Goal: Download file/media

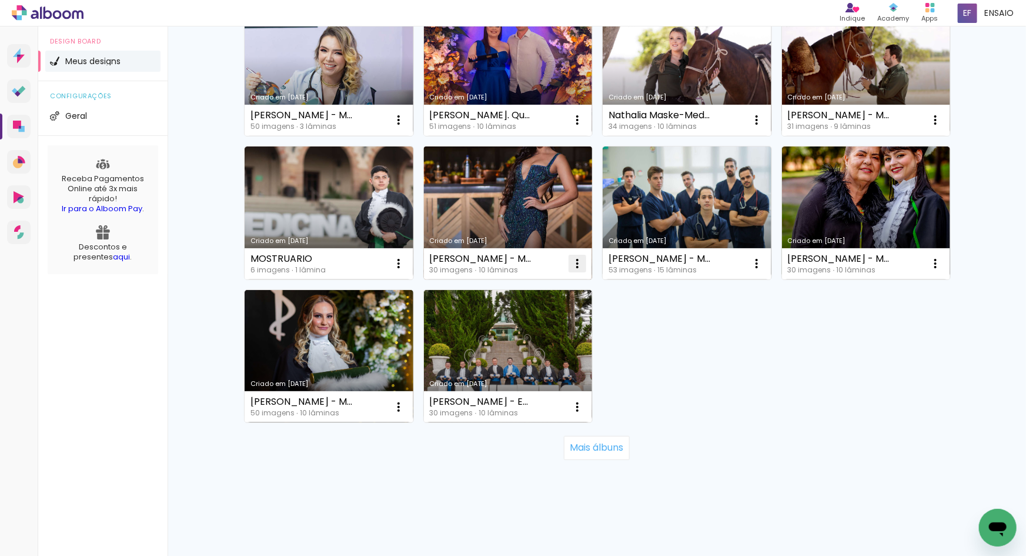
scroll to position [364, 0]
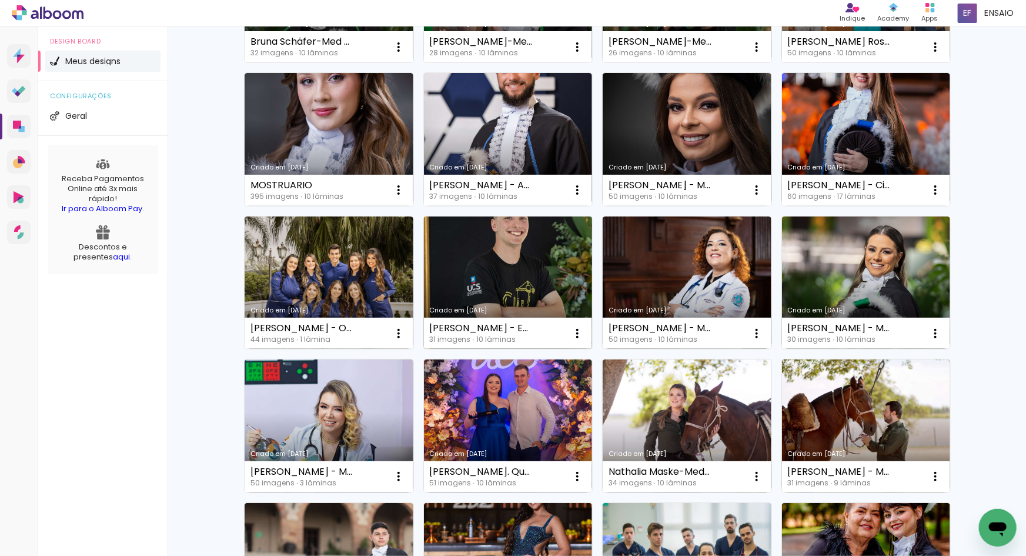
click at [482, 274] on link "Criado em [DATE]" at bounding box center [508, 282] width 169 height 133
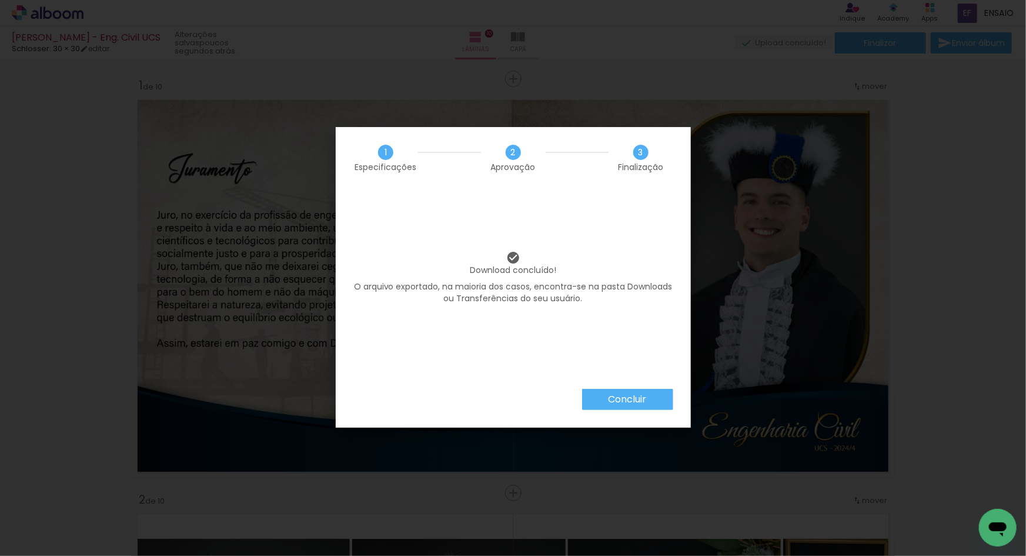
click at [0, 0] on slot "Concluir" at bounding box center [0, 0] width 0 height 0
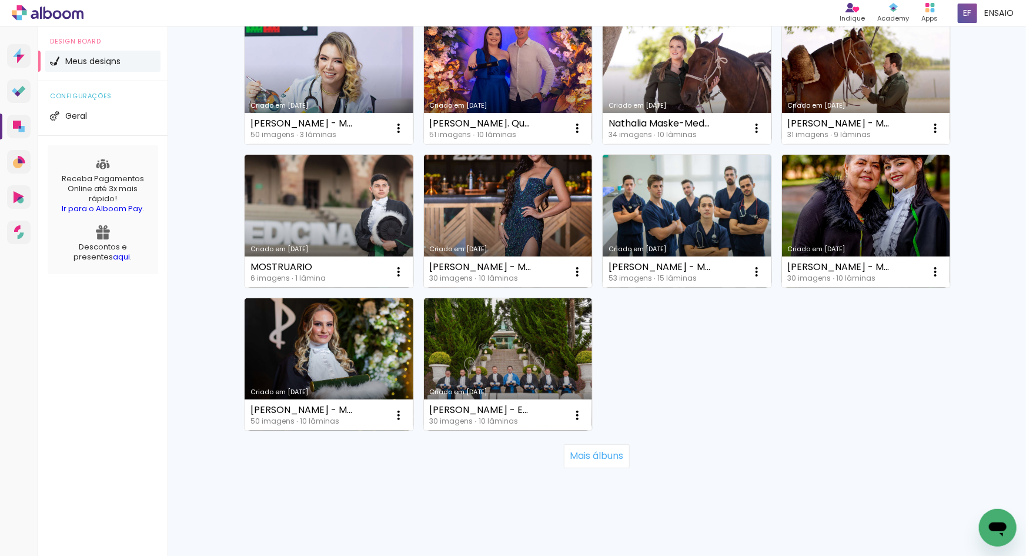
scroll to position [356, 0]
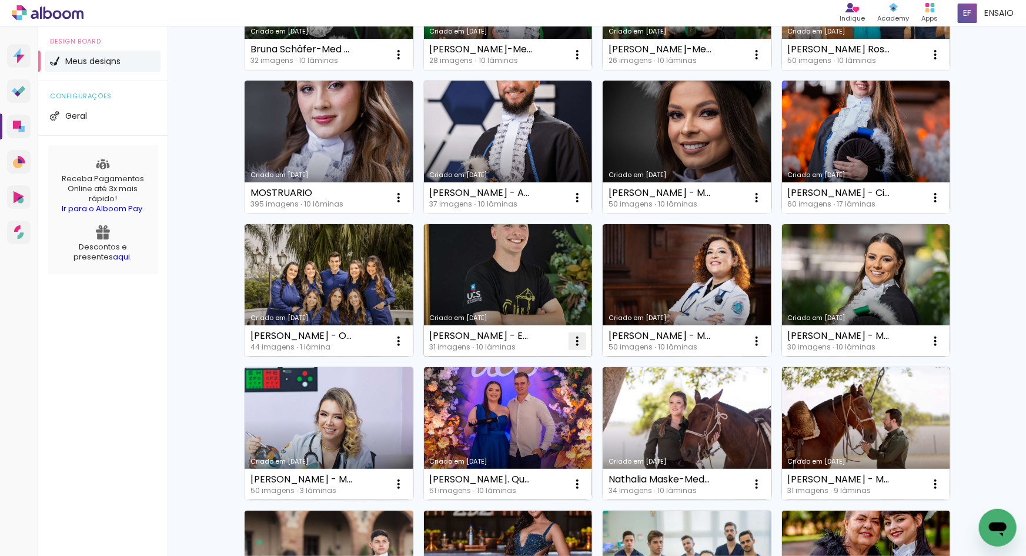
click at [573, 339] on iron-icon at bounding box center [578, 341] width 14 height 14
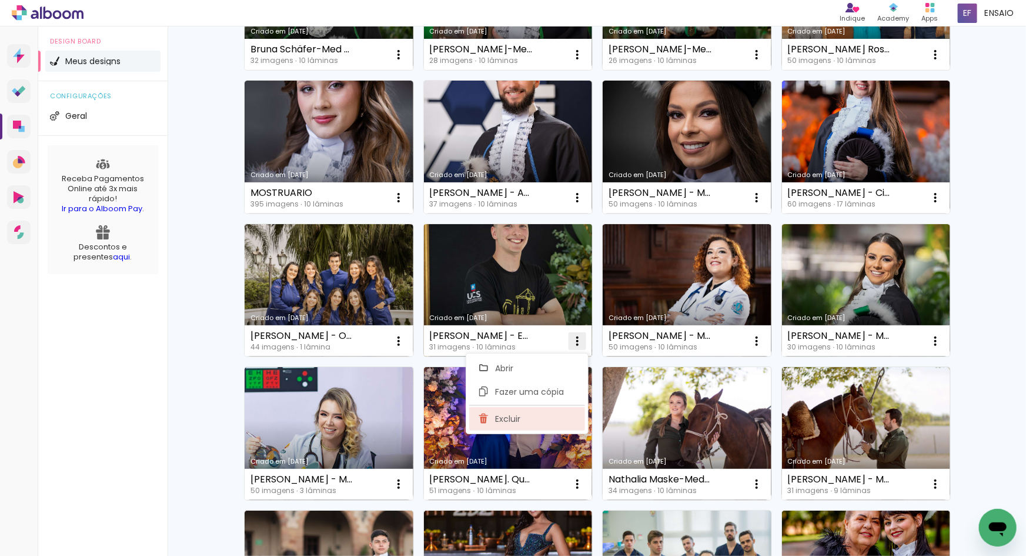
click at [515, 415] on span "Excluir" at bounding box center [507, 419] width 25 height 8
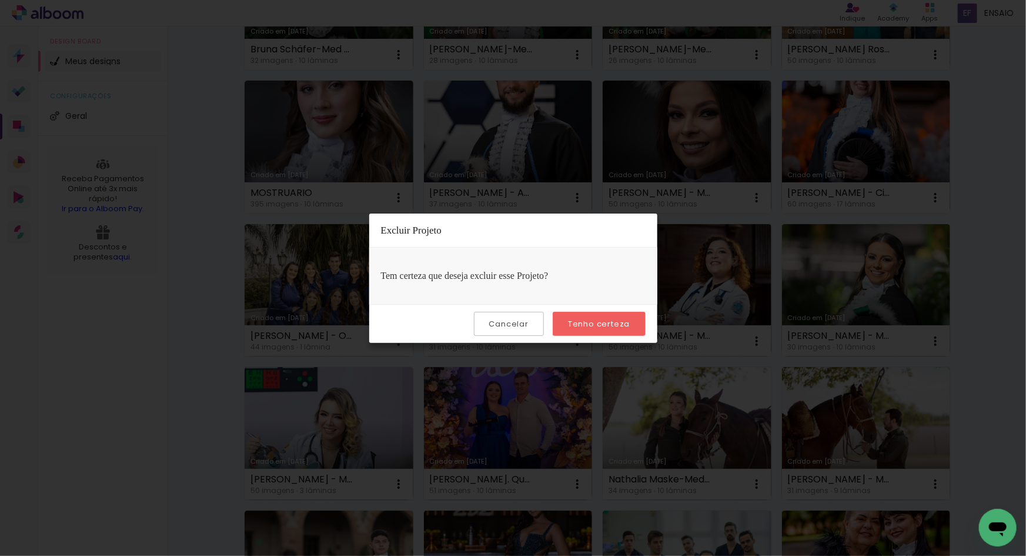
click at [0, 0] on slot "Tenho certeza" at bounding box center [0, 0] width 0 height 0
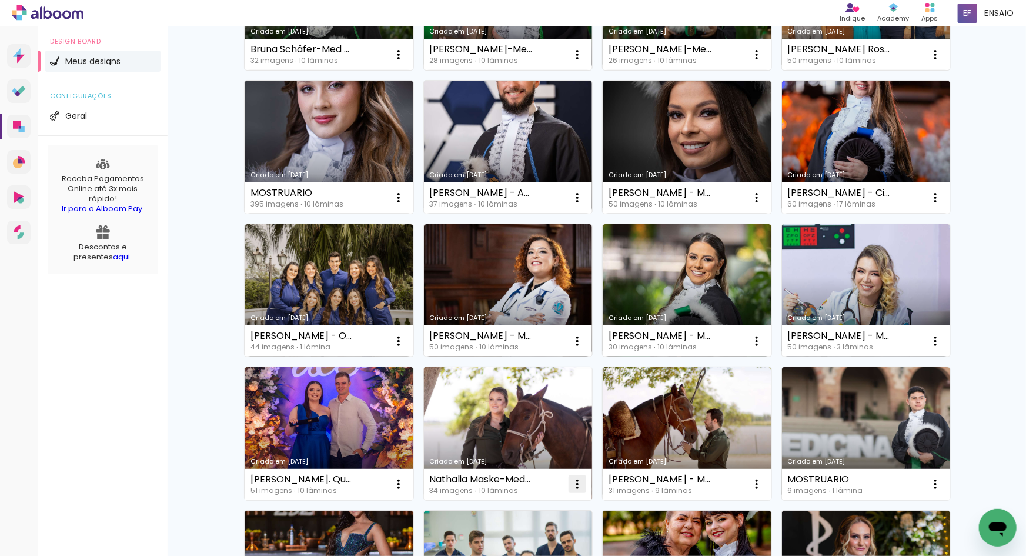
click at [576, 483] on iron-icon at bounding box center [578, 484] width 14 height 14
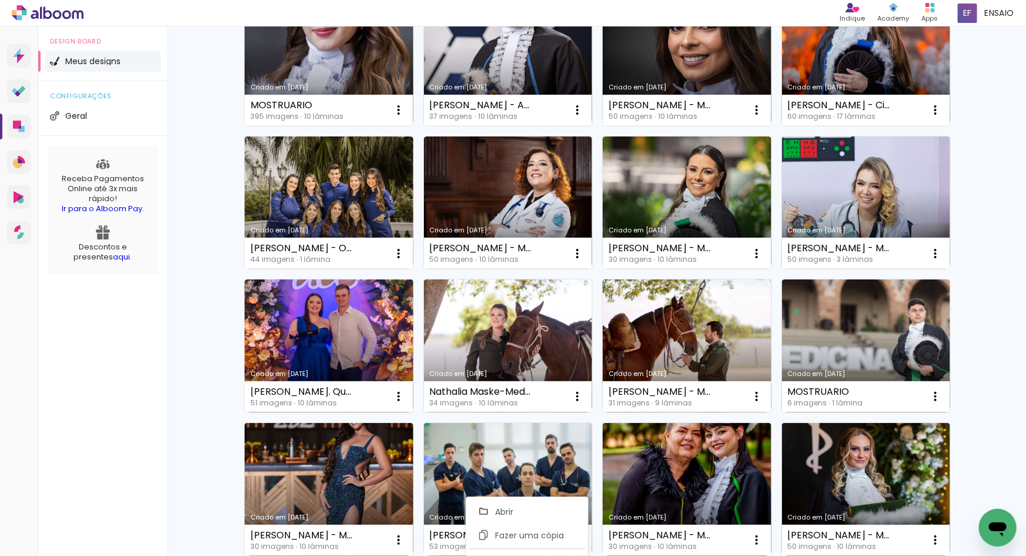
scroll to position [479, 0]
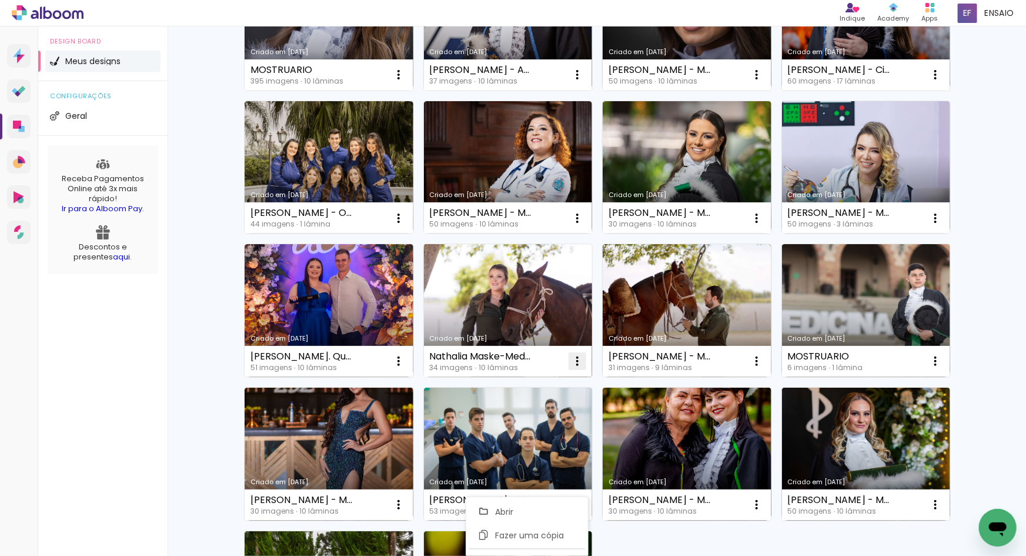
click at [572, 359] on iron-icon at bounding box center [578, 361] width 14 height 14
click at [576, 358] on iron-icon at bounding box center [578, 361] width 14 height 14
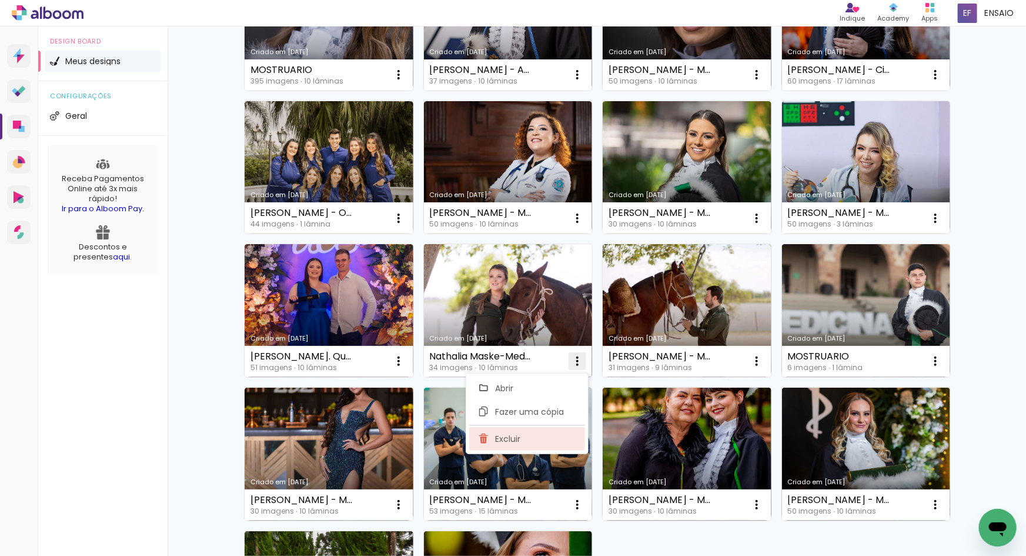
click at [522, 442] on paper-item "Excluir" at bounding box center [527, 439] width 116 height 24
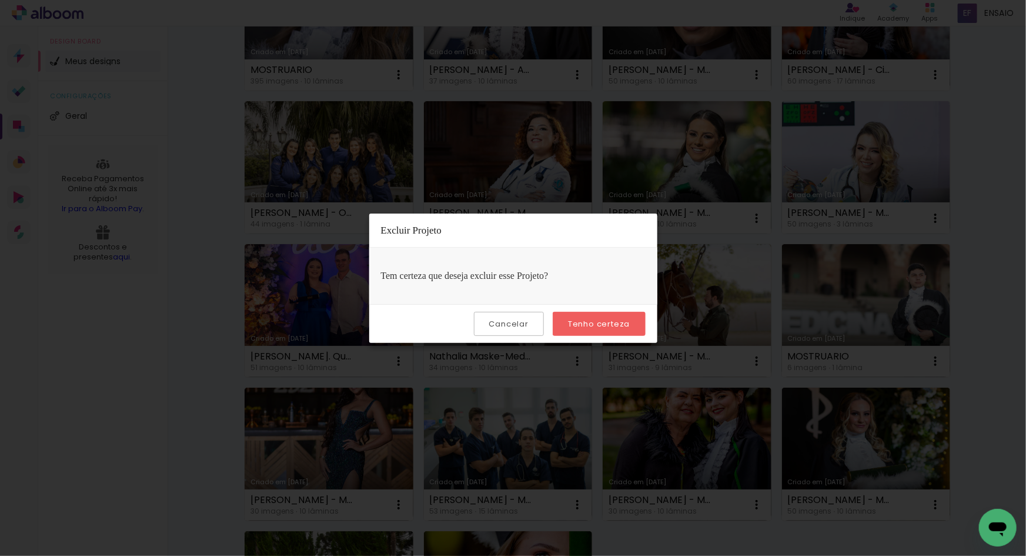
click at [0, 0] on slot "Tenho certeza" at bounding box center [0, 0] width 0 height 0
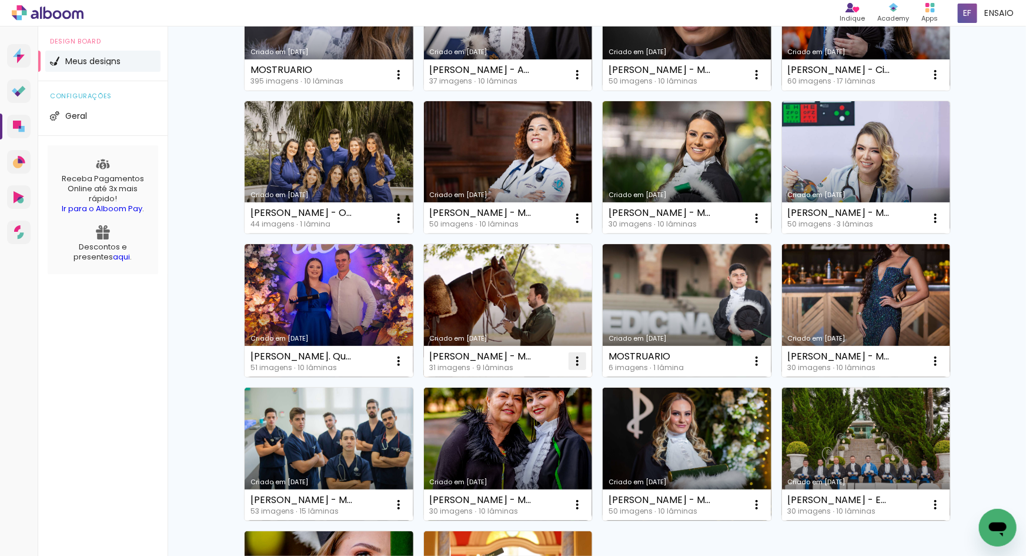
click at [572, 363] on iron-icon at bounding box center [578, 361] width 14 height 14
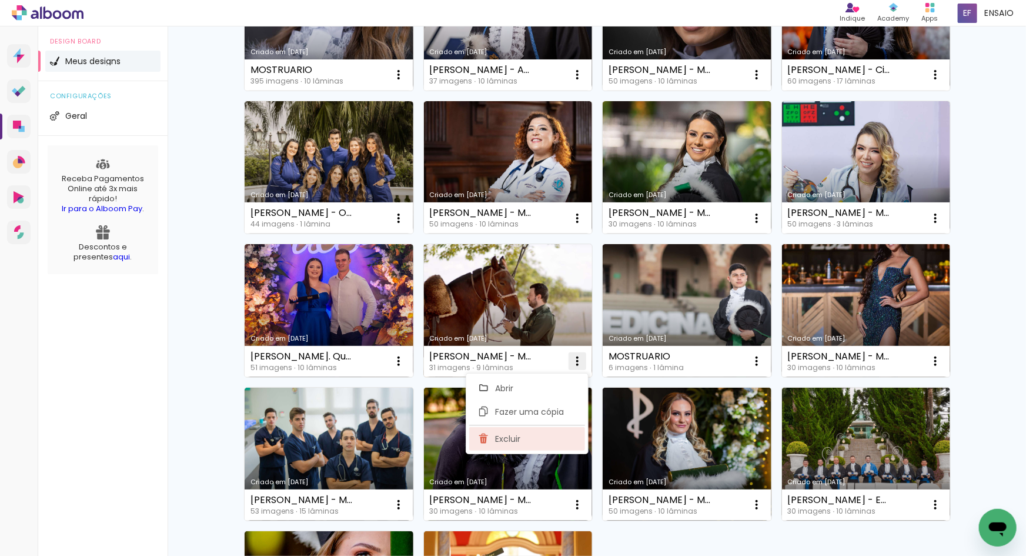
click at [543, 438] on paper-item "Excluir" at bounding box center [527, 439] width 116 height 24
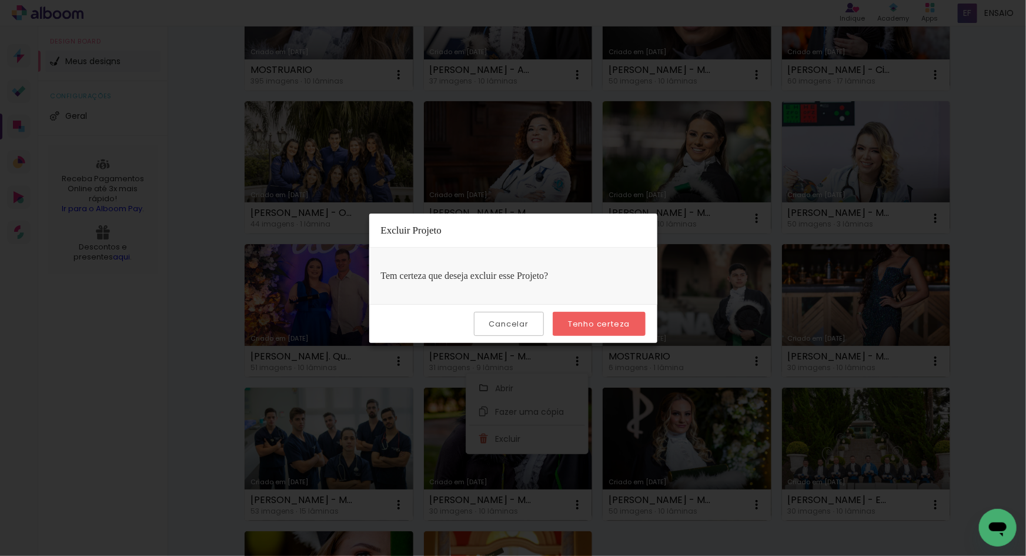
click at [602, 316] on paper-button "Tenho certeza" at bounding box center [599, 324] width 92 height 24
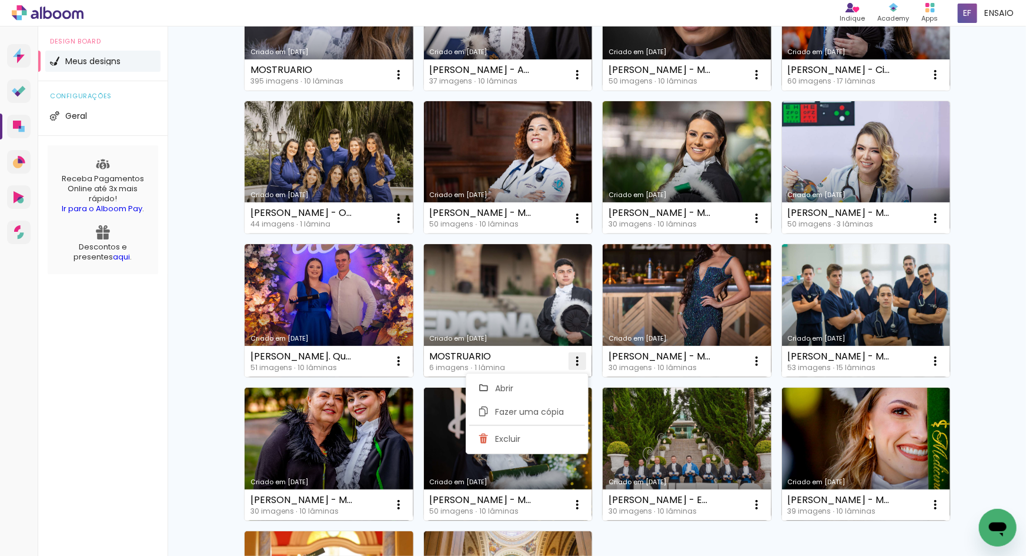
click at [574, 361] on iron-icon at bounding box center [578, 361] width 14 height 14
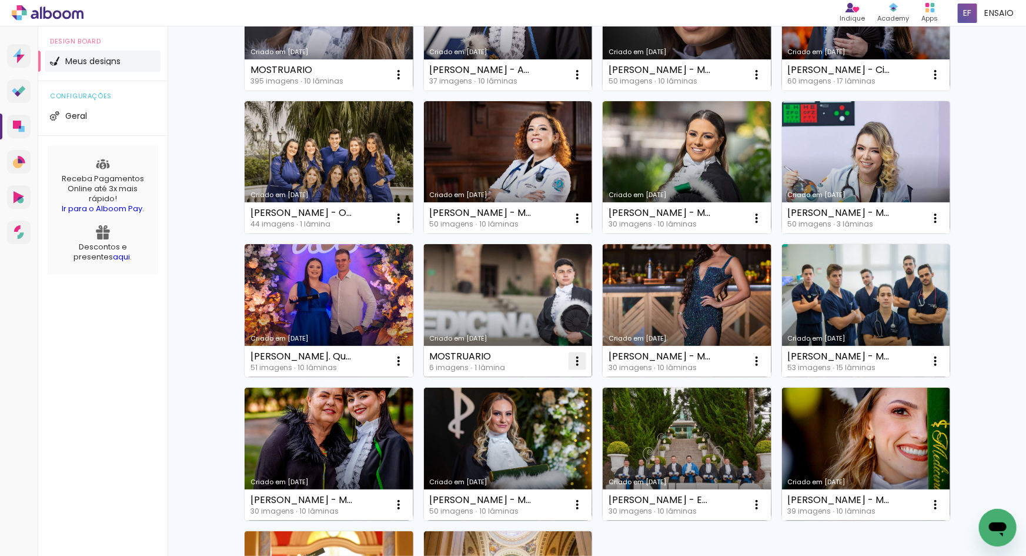
click at [573, 356] on iron-icon at bounding box center [578, 361] width 14 height 14
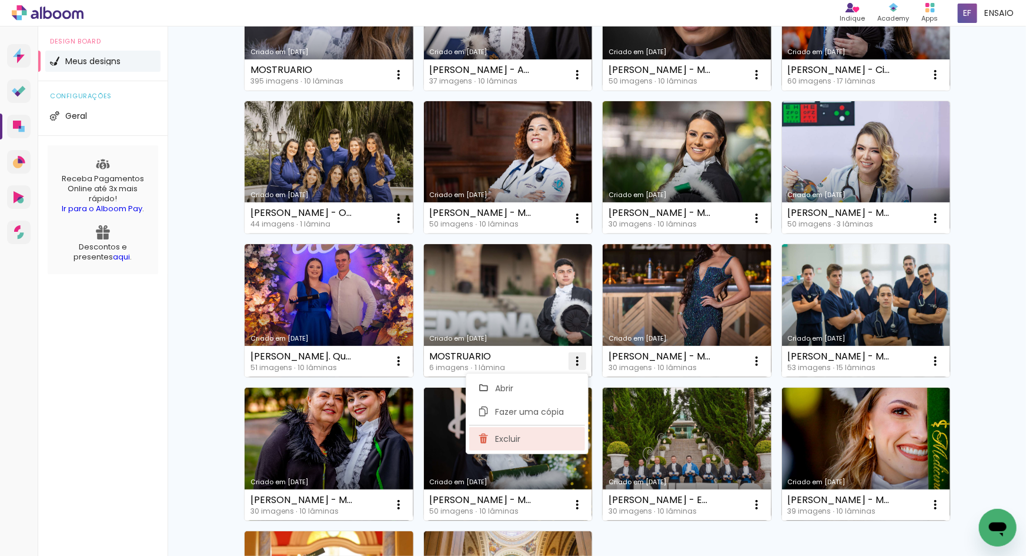
click at [524, 440] on paper-item "Excluir" at bounding box center [527, 439] width 116 height 24
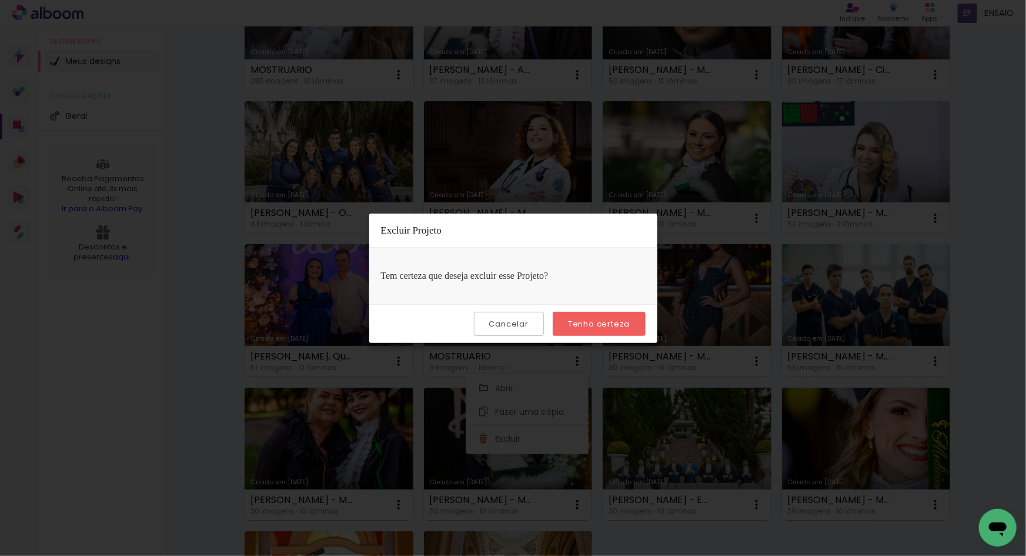
click at [0, 0] on slot "Tenho certeza" at bounding box center [0, 0] width 0 height 0
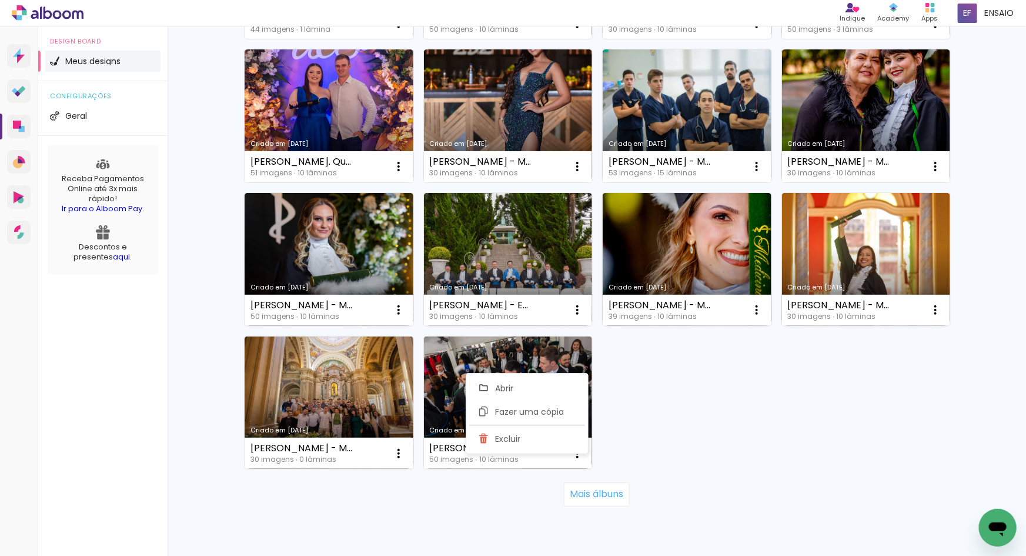
scroll to position [678, 0]
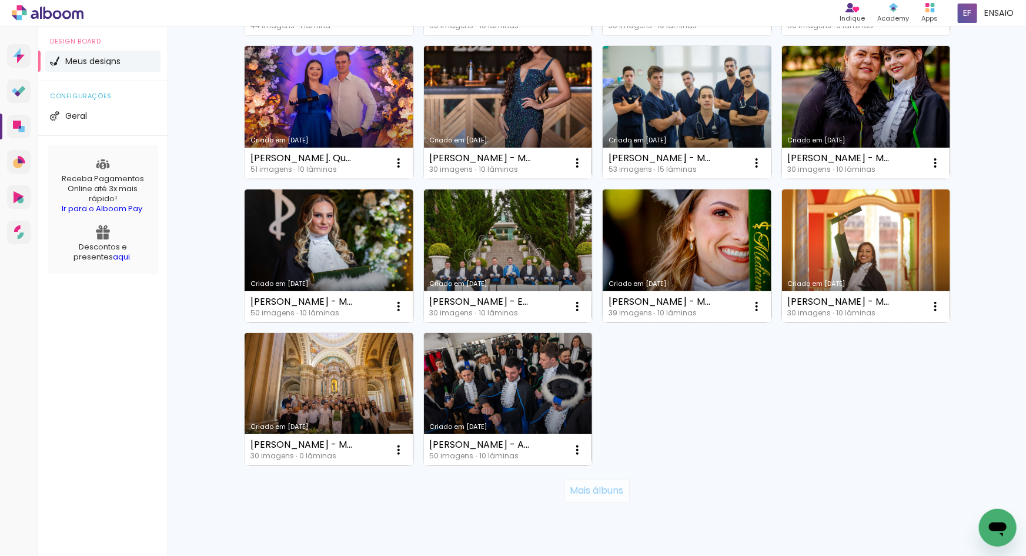
click at [0, 0] on slot "Mais álbuns" at bounding box center [0, 0] width 0 height 0
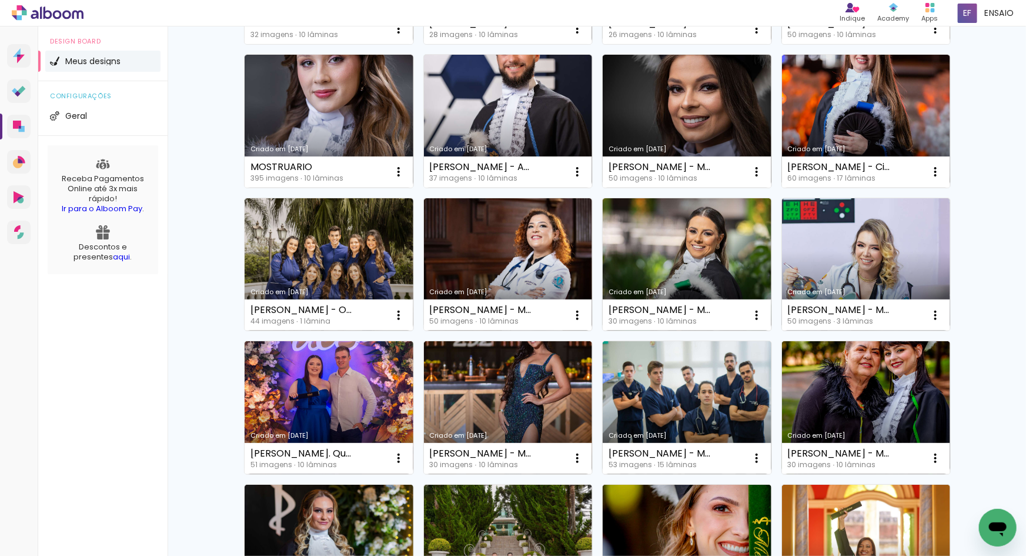
scroll to position [382, 0]
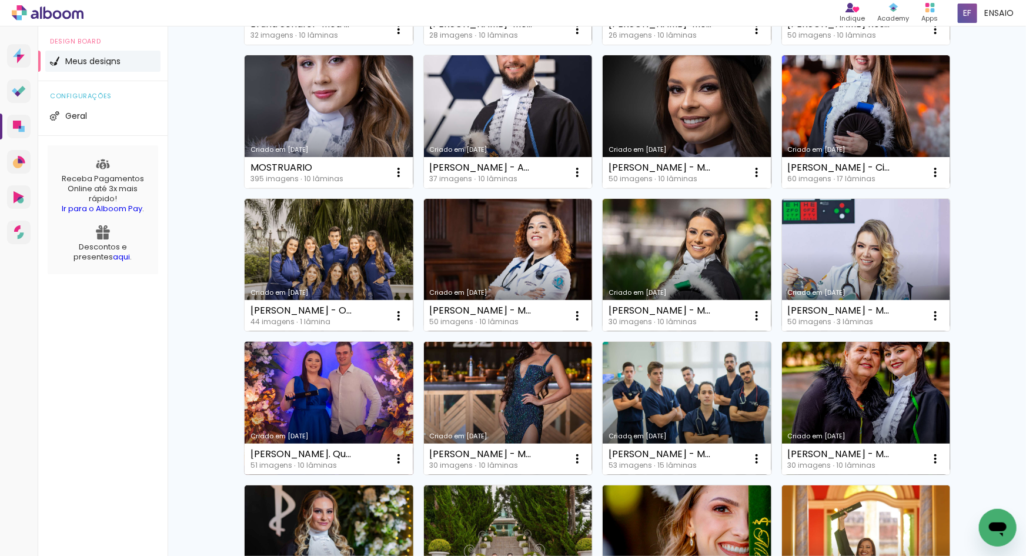
click at [369, 418] on link "Criado em [DATE]" at bounding box center [329, 408] width 169 height 133
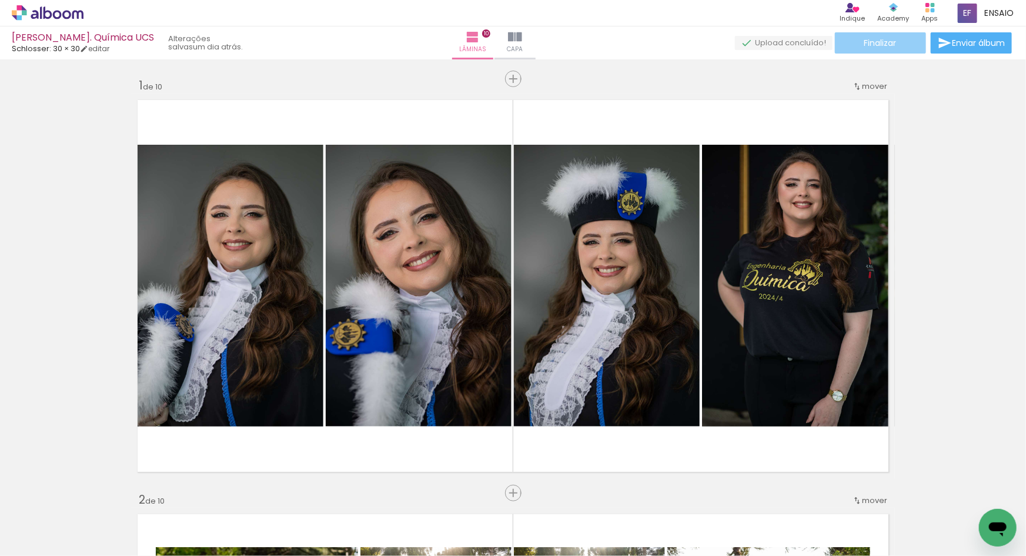
click at [871, 41] on span "Finalizar" at bounding box center [881, 43] width 32 height 8
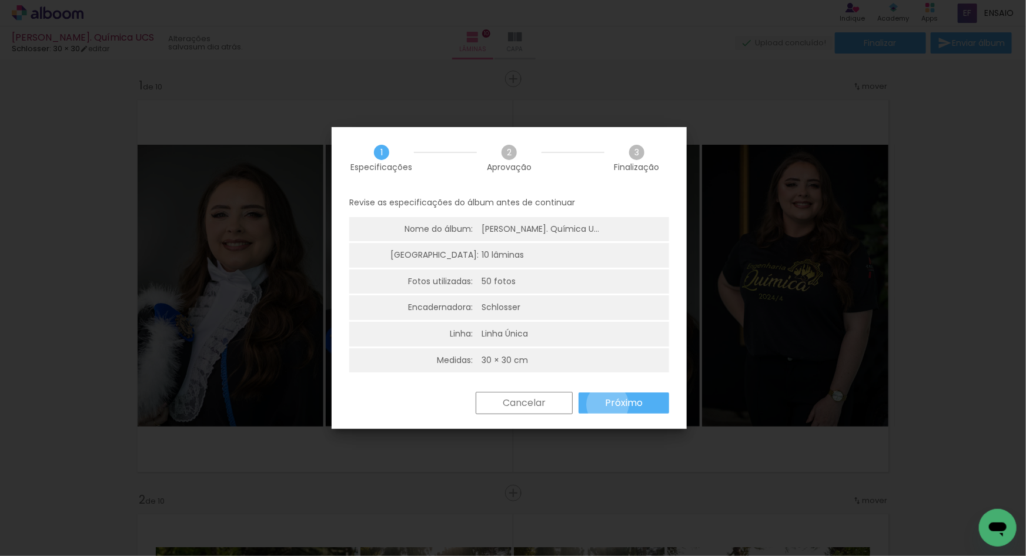
click at [0, 0] on slot "Próximo" at bounding box center [0, 0] width 0 height 0
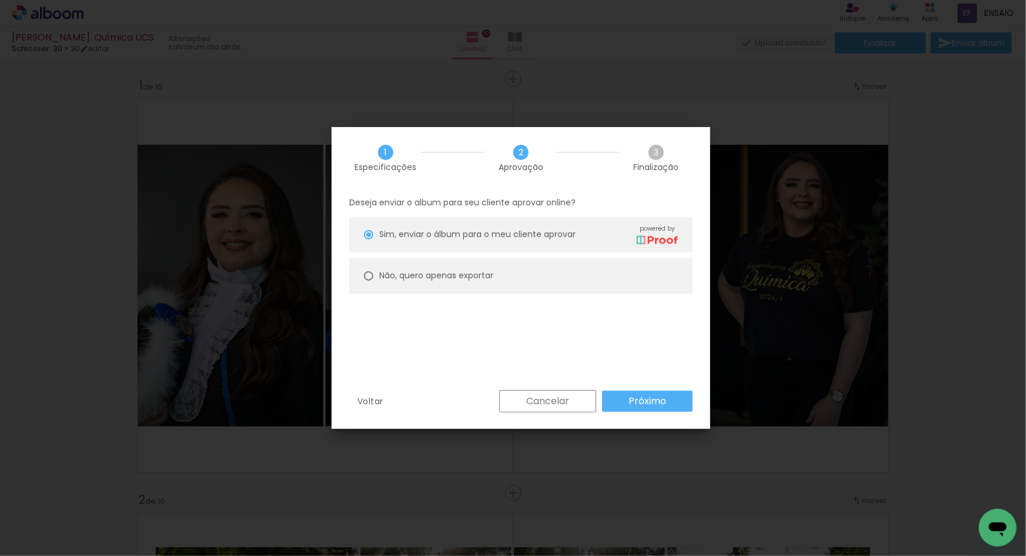
click at [0, 0] on slot "Não, quero apenas exportar" at bounding box center [0, 0] width 0 height 0
type paper-radio-button "on"
click at [0, 0] on slot "Próximo" at bounding box center [0, 0] width 0 height 0
type input "Alta, 300 DPI"
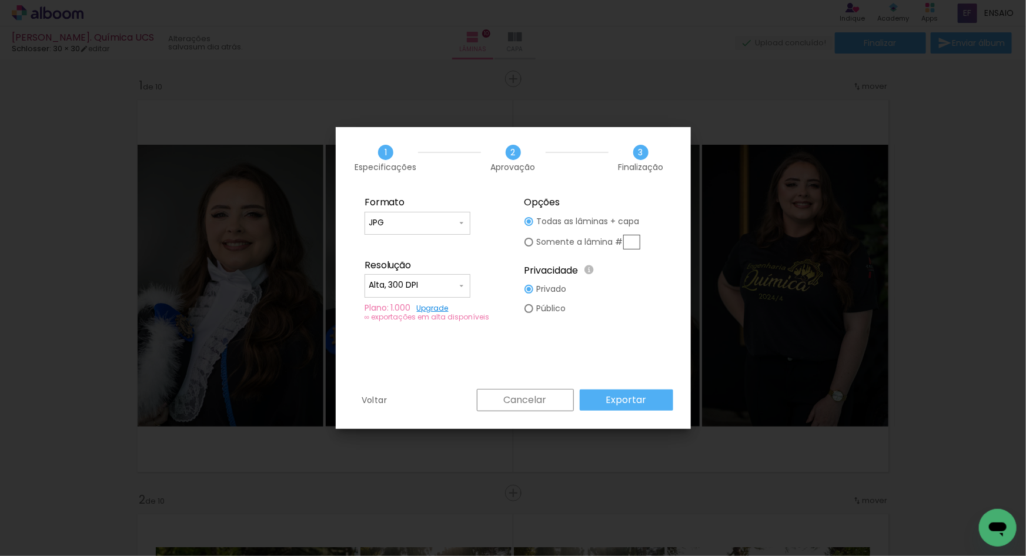
click at [628, 392] on paper-button "Exportar" at bounding box center [627, 399] width 94 height 21
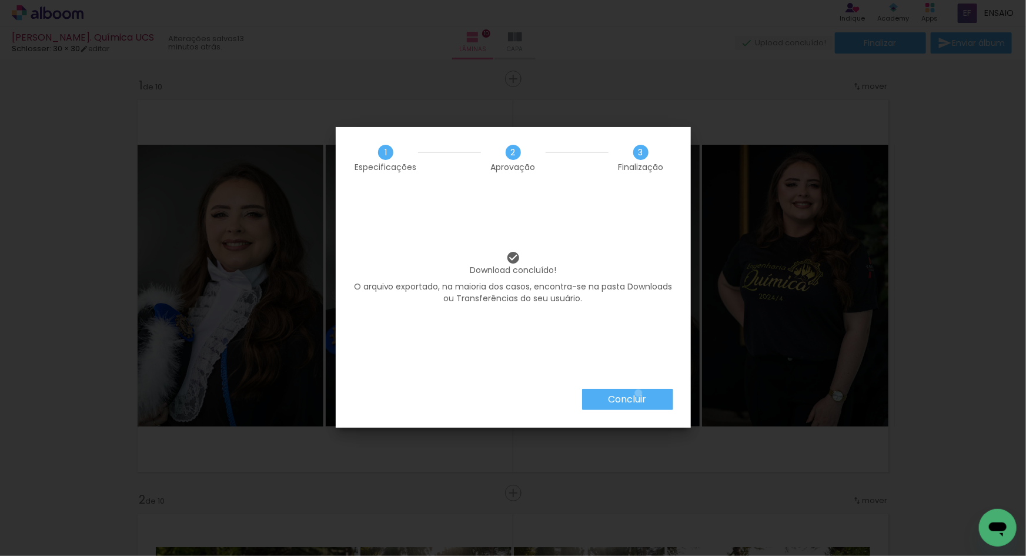
click at [0, 0] on slot "Concluir" at bounding box center [0, 0] width 0 height 0
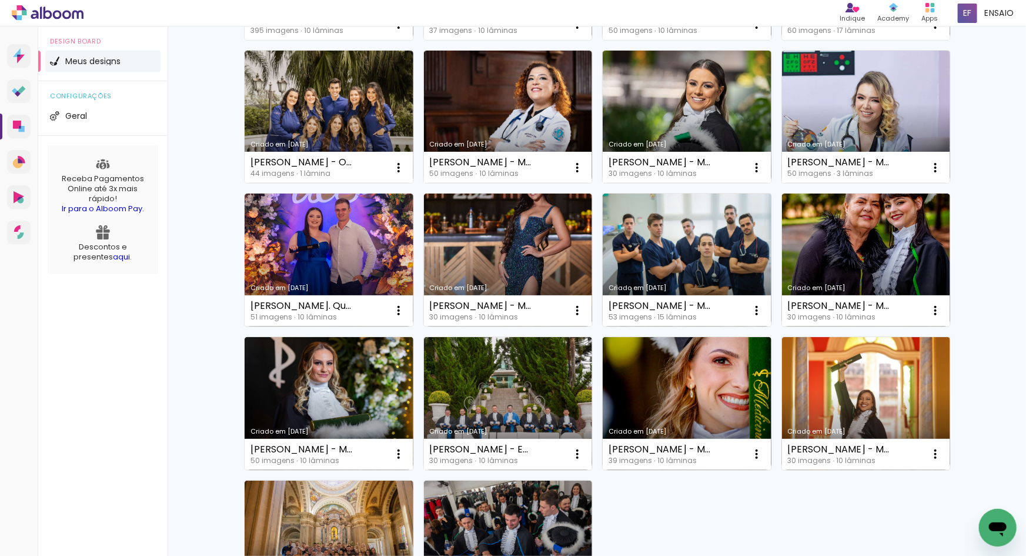
scroll to position [533, 0]
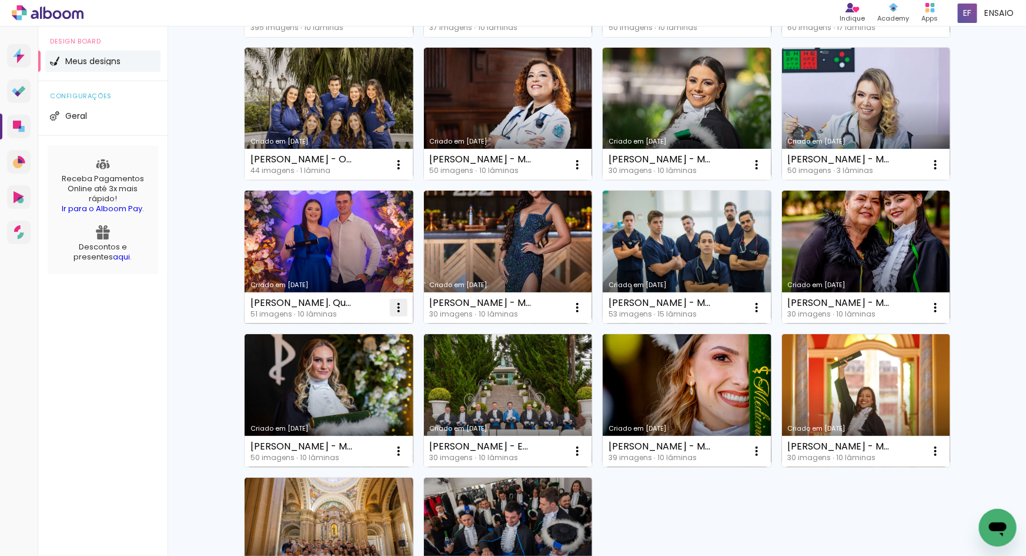
click at [395, 311] on iron-icon at bounding box center [399, 308] width 14 height 14
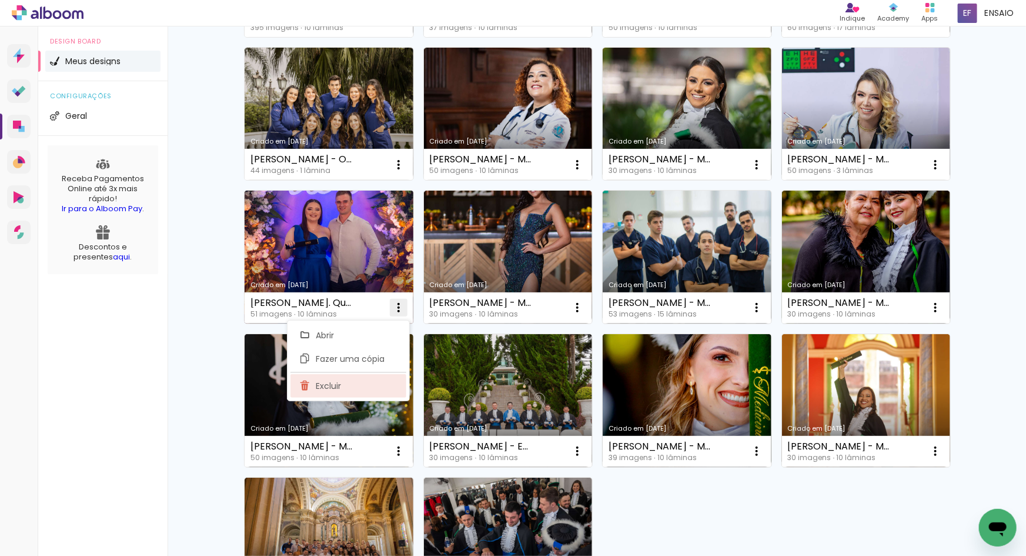
click at [341, 382] on span "Excluir" at bounding box center [328, 386] width 25 height 8
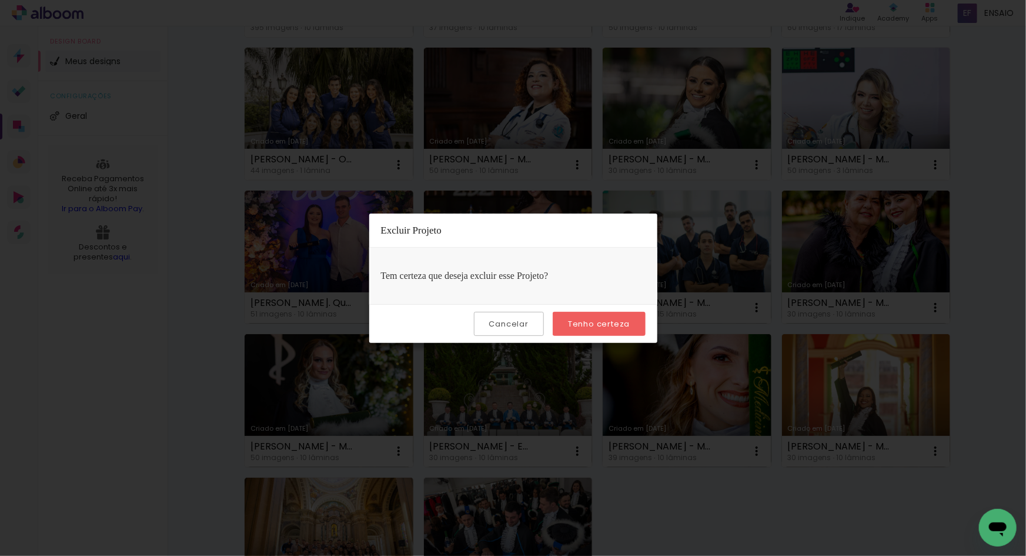
click at [0, 0] on slot "Tenho certeza" at bounding box center [0, 0] width 0 height 0
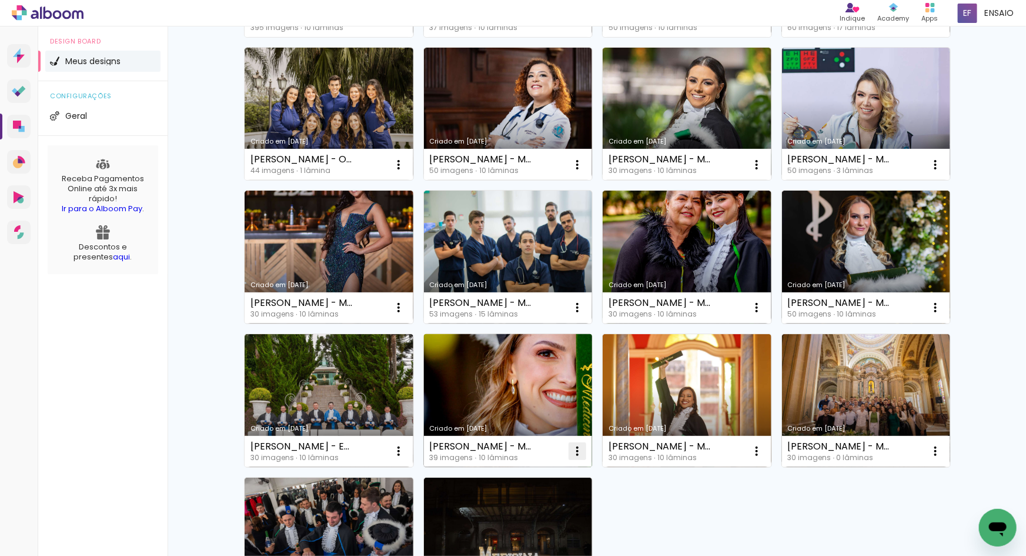
click at [575, 453] on iron-icon at bounding box center [578, 451] width 14 height 14
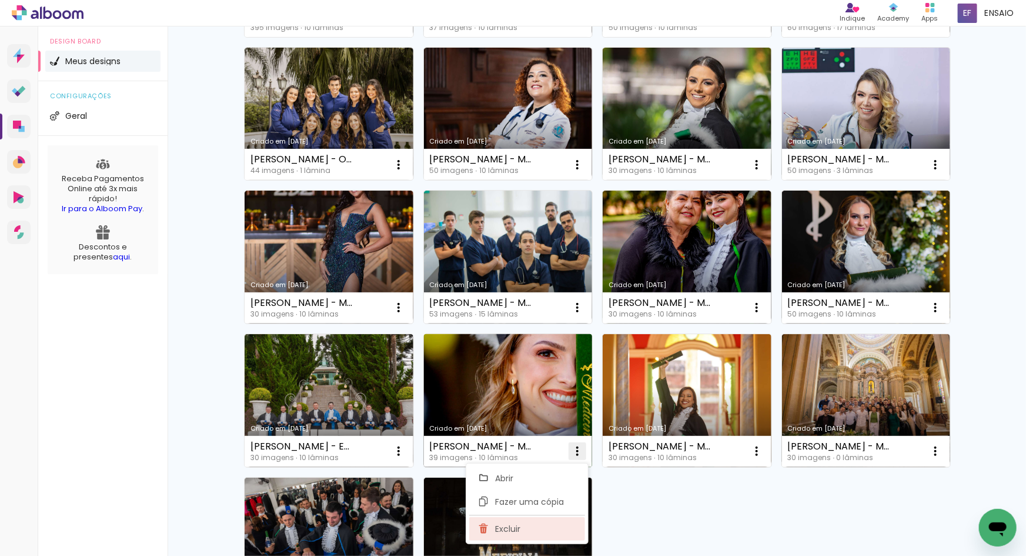
click at [528, 528] on paper-item "Excluir" at bounding box center [527, 529] width 116 height 24
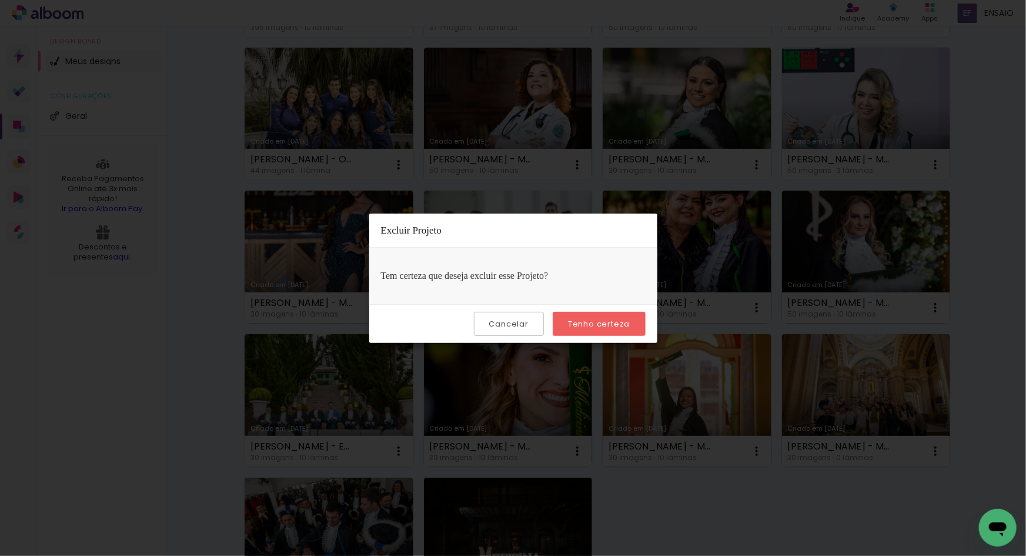
click at [0, 0] on slot "Tenho certeza" at bounding box center [0, 0] width 0 height 0
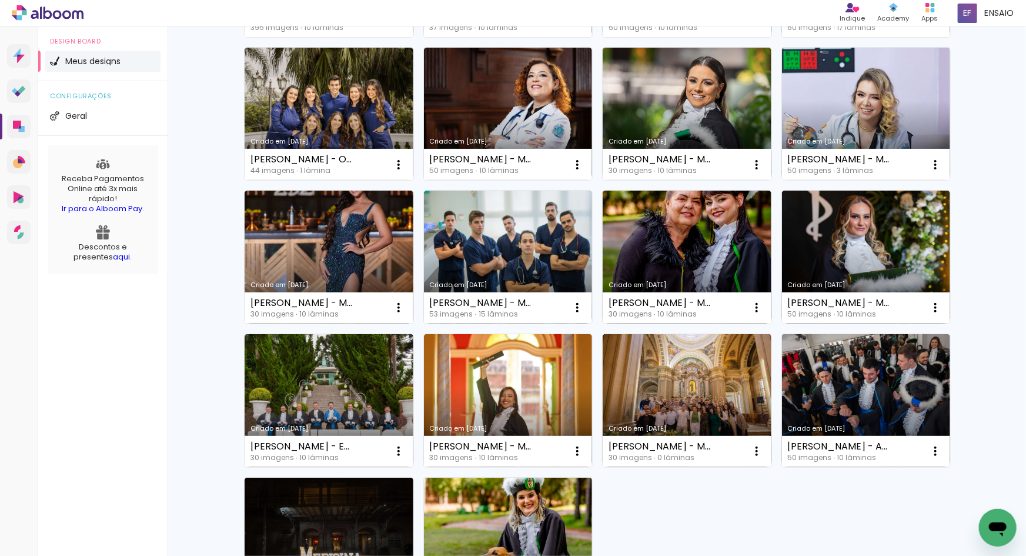
scroll to position [697, 0]
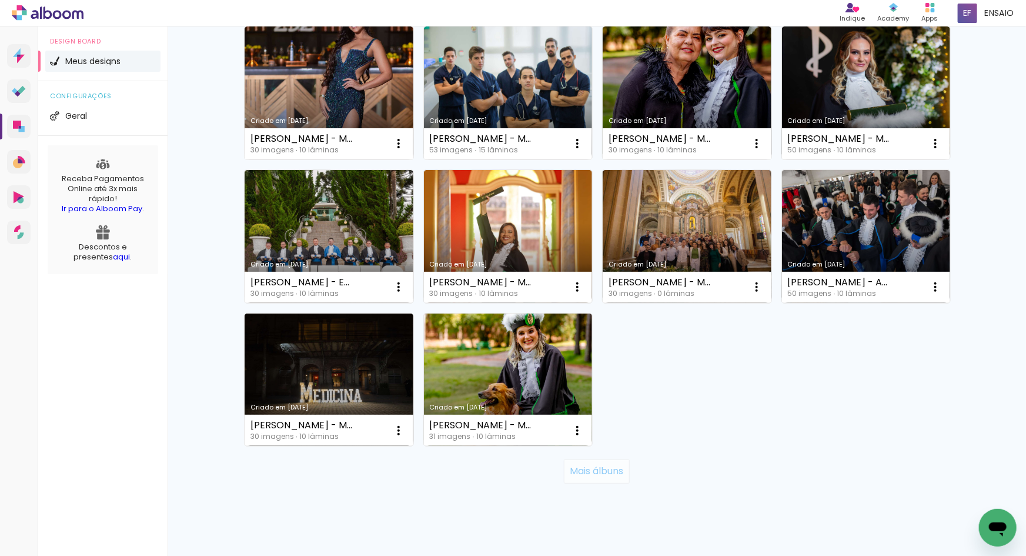
click at [0, 0] on slot "Mais álbuns" at bounding box center [0, 0] width 0 height 0
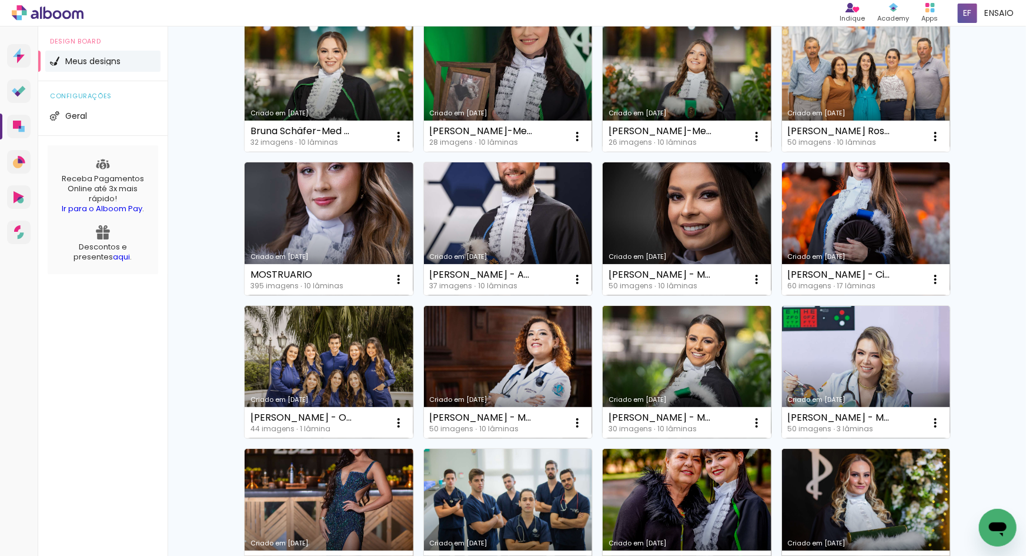
scroll to position [260, 0]
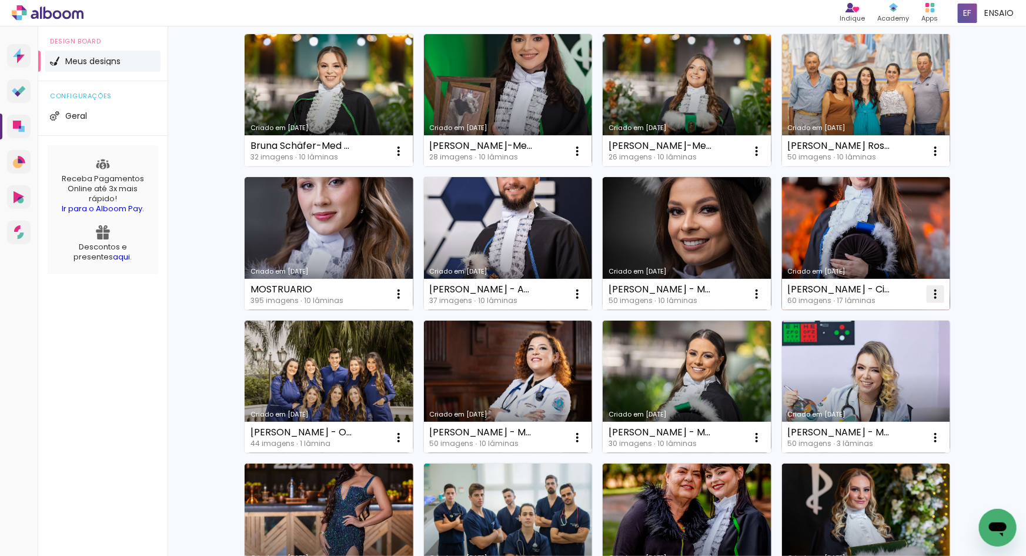
click at [934, 293] on iron-icon at bounding box center [936, 294] width 14 height 14
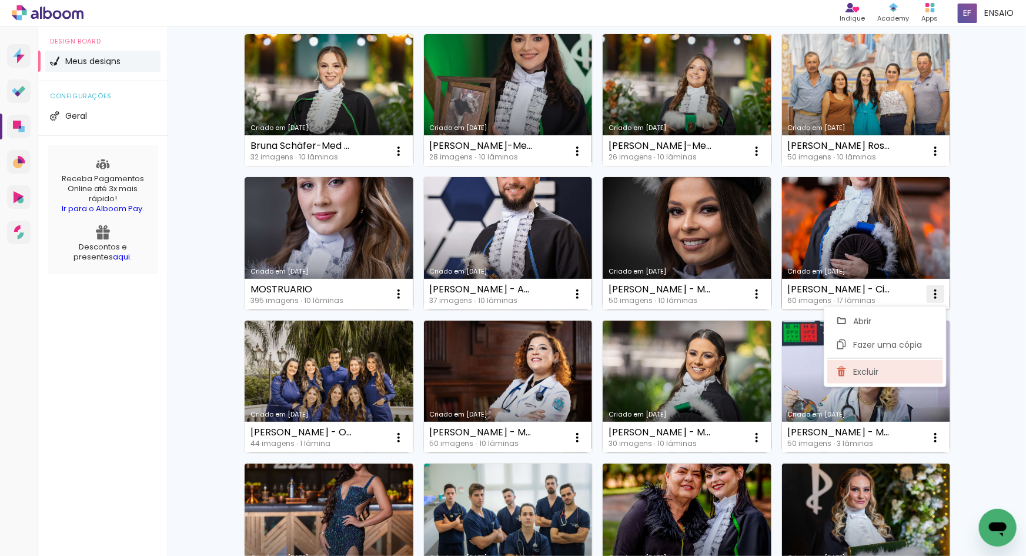
click at [876, 371] on span "Excluir" at bounding box center [865, 372] width 25 height 8
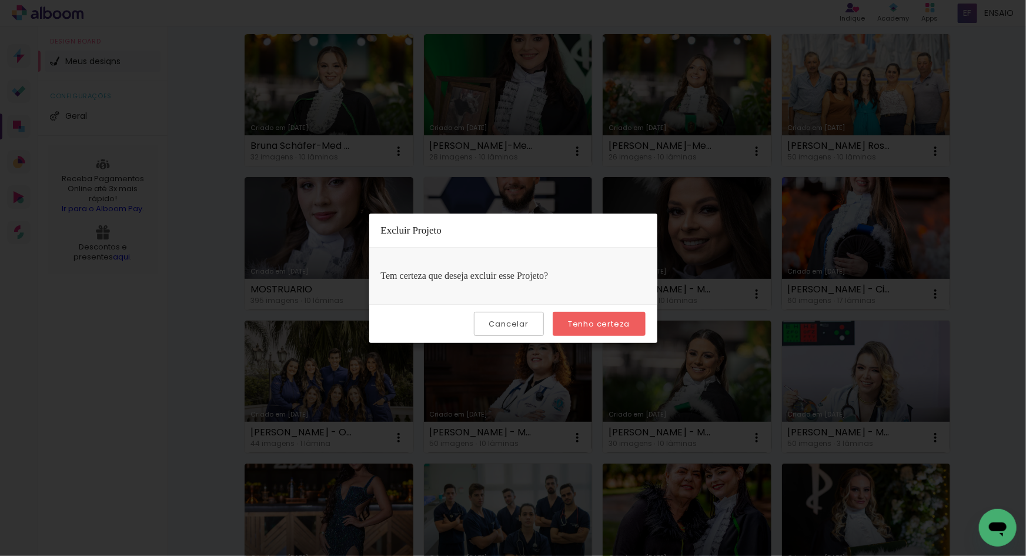
click at [0, 0] on slot "Tenho certeza" at bounding box center [0, 0] width 0 height 0
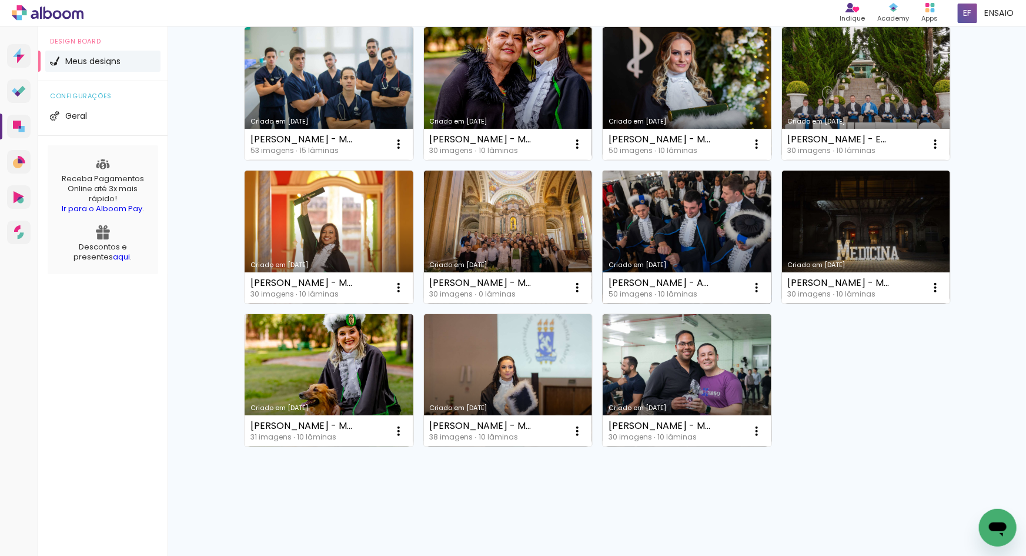
scroll to position [340, 0]
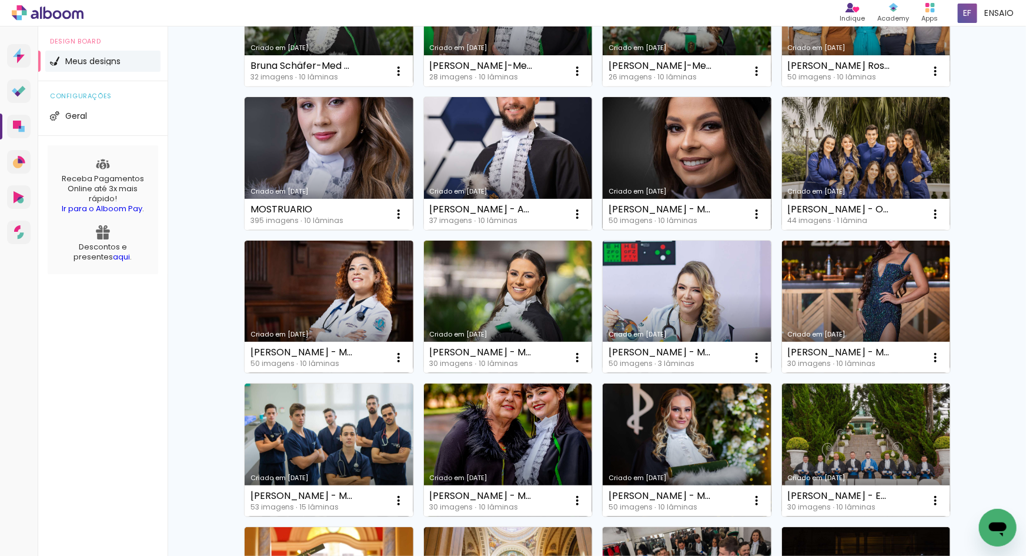
click at [672, 152] on link "Criado em [DATE]" at bounding box center [687, 163] width 169 height 133
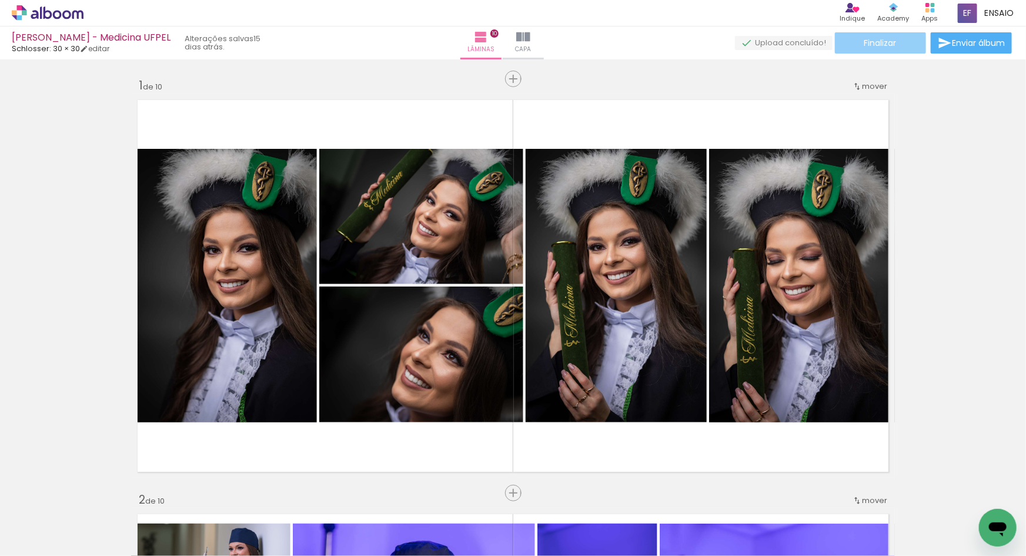
click at [892, 36] on paper-button "Finalizar" at bounding box center [880, 42] width 91 height 21
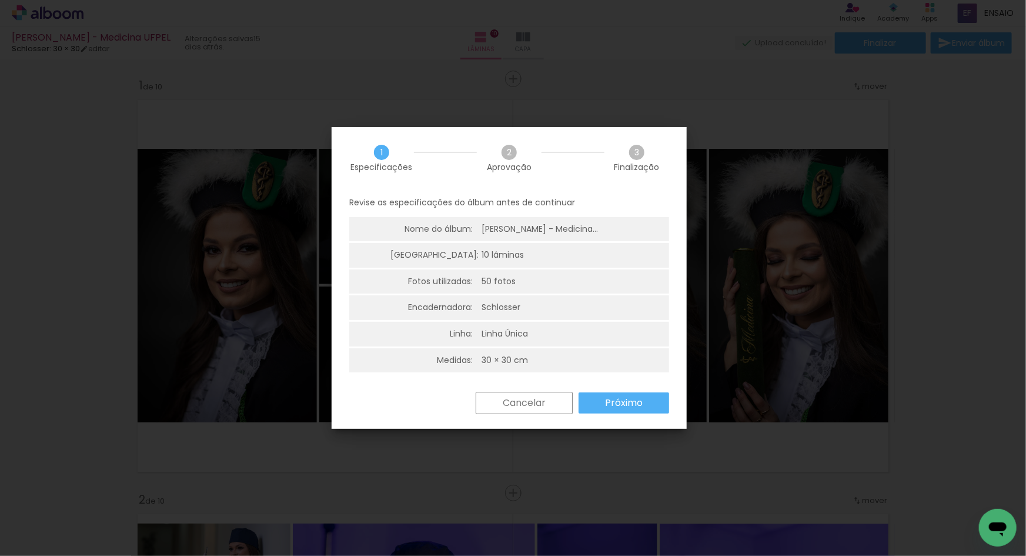
click at [0, 0] on slot "Próximo" at bounding box center [0, 0] width 0 height 0
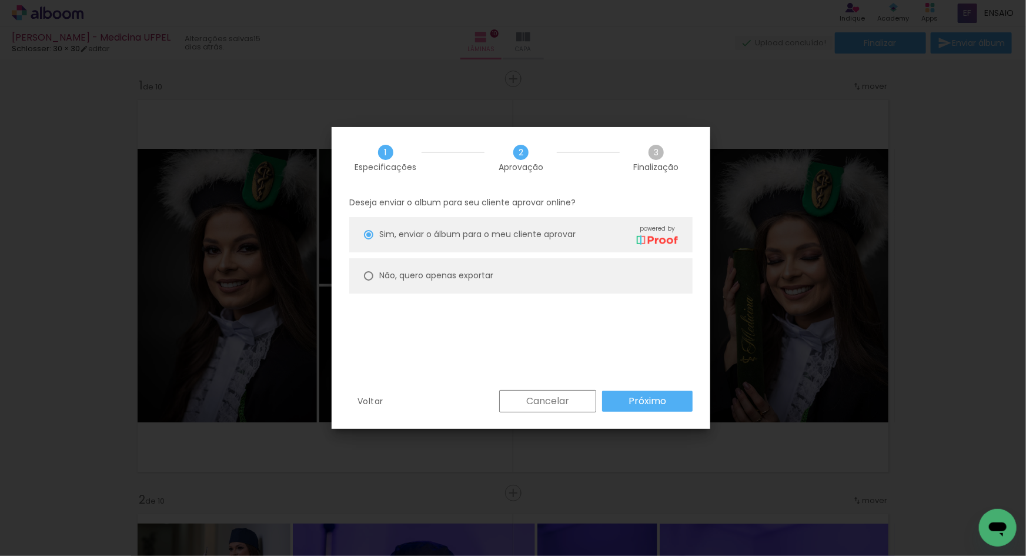
click at [0, 0] on slot "Não, quero apenas exportar" at bounding box center [0, 0] width 0 height 0
type paper-radio-button "on"
click at [0, 0] on slot "Próximo" at bounding box center [0, 0] width 0 height 0
type input "Alta, 300 DPI"
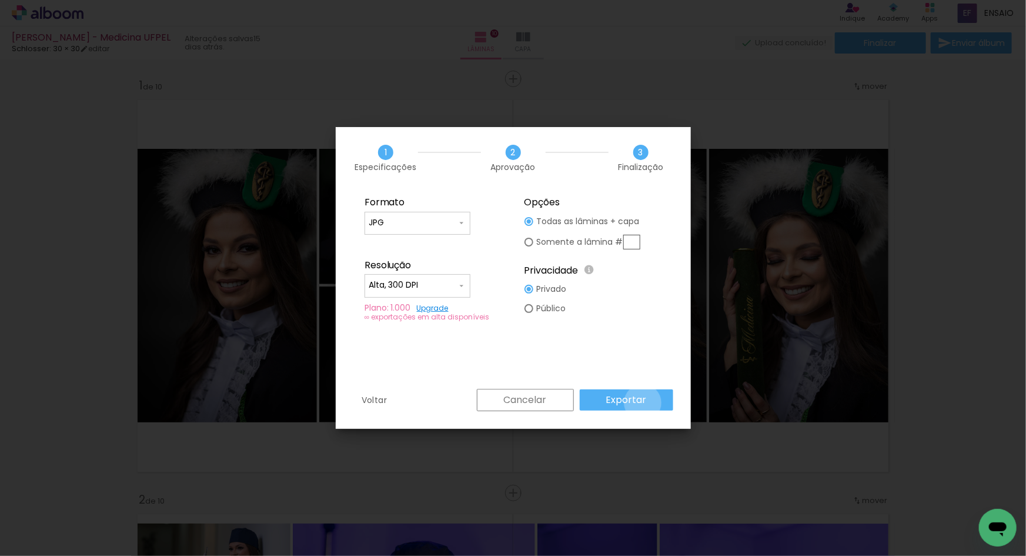
click at [0, 0] on slot "Exportar" at bounding box center [0, 0] width 0 height 0
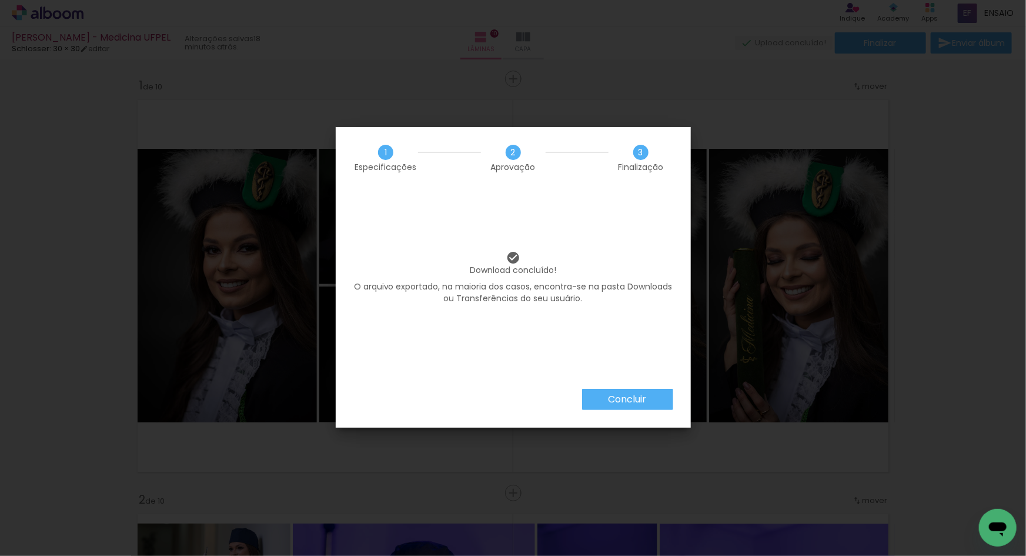
click at [0, 0] on slot "Concluir" at bounding box center [0, 0] width 0 height 0
